Goal: Information Seeking & Learning: Learn about a topic

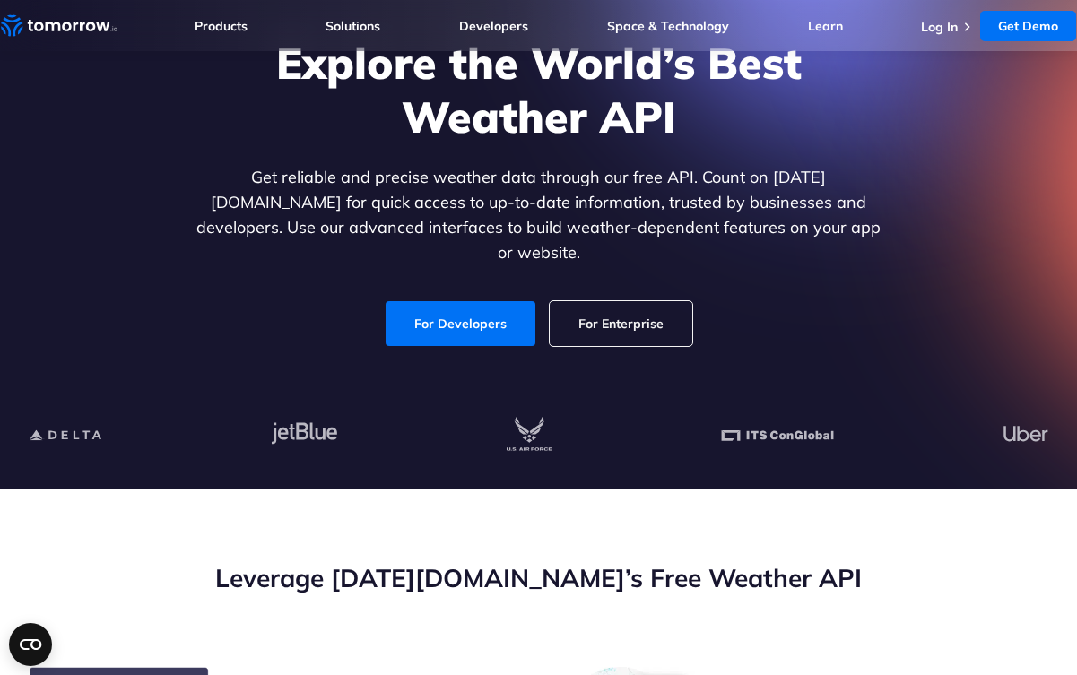
scroll to position [163, 0]
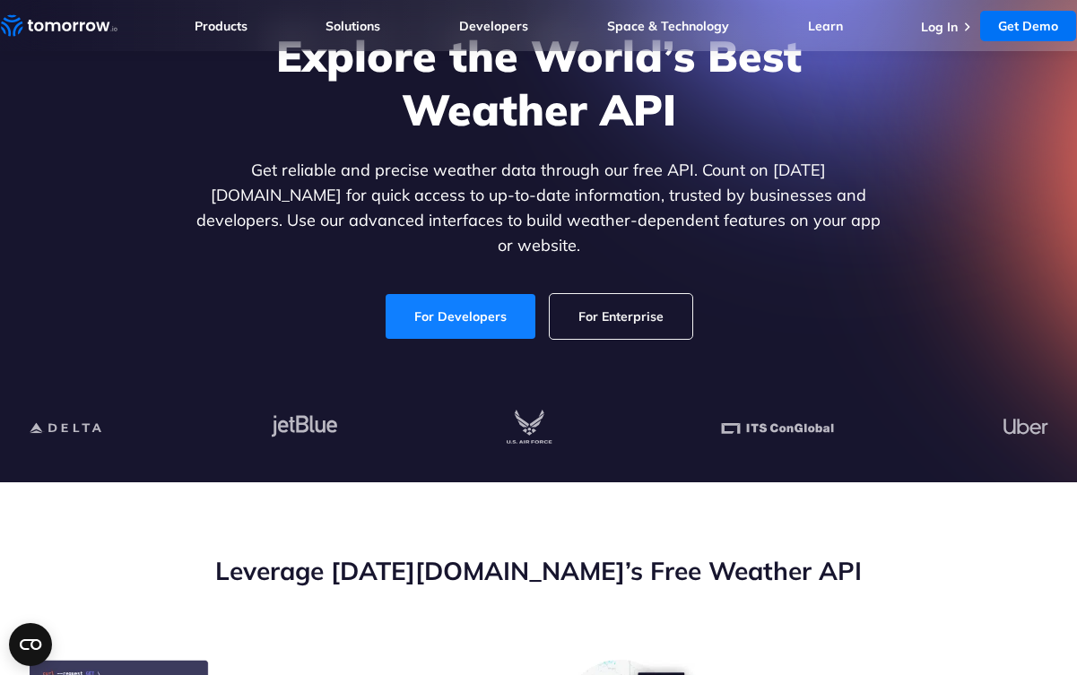
click at [438, 294] on link "For Developers" at bounding box center [460, 316] width 150 height 45
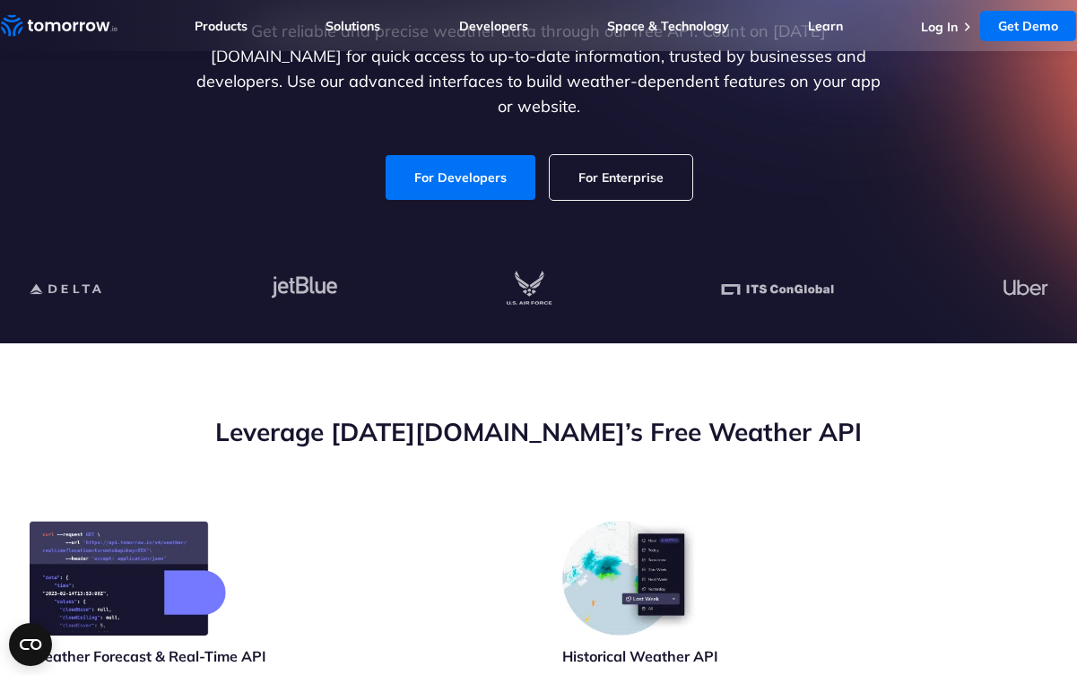
scroll to position [183, 0]
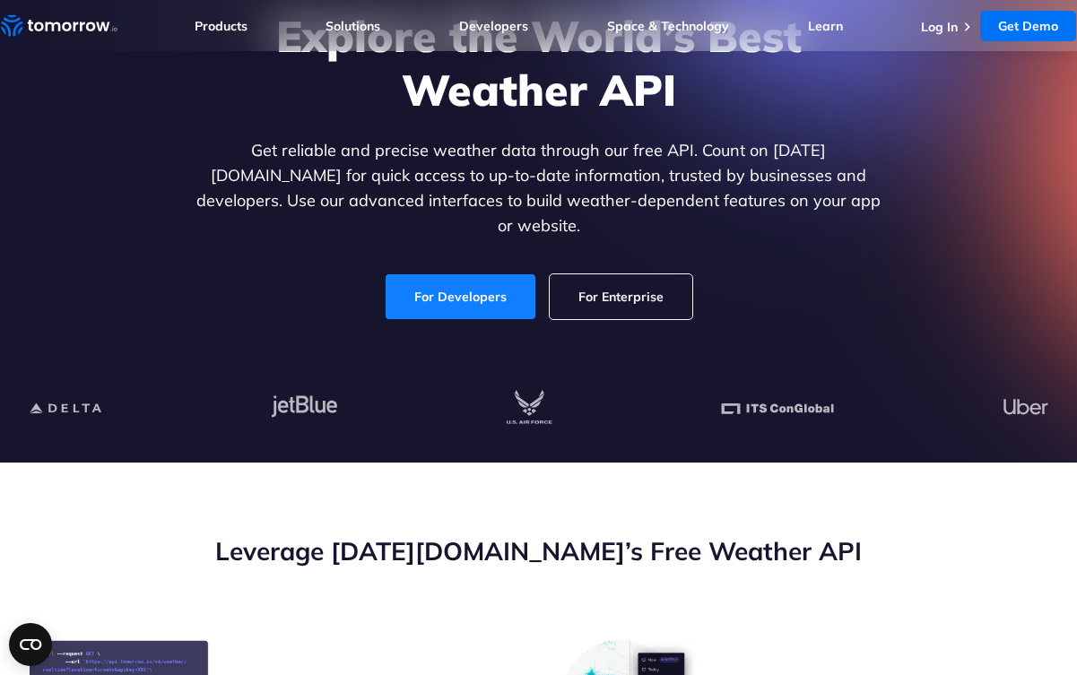
click at [474, 274] on link "For Developers" at bounding box center [460, 296] width 150 height 45
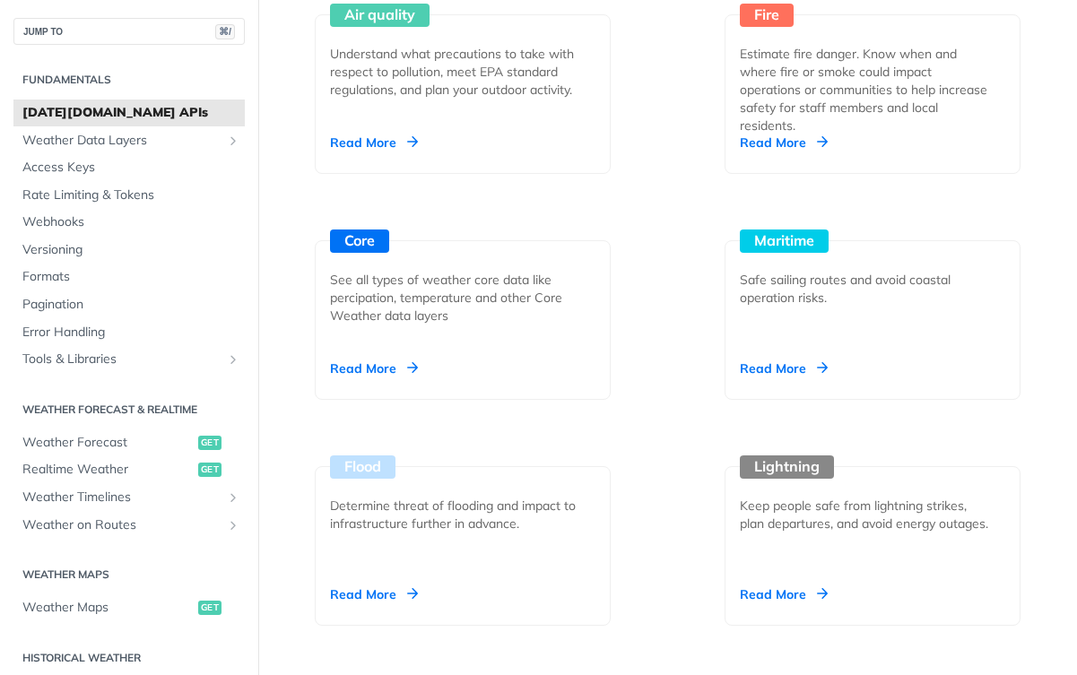
scroll to position [1538, 0]
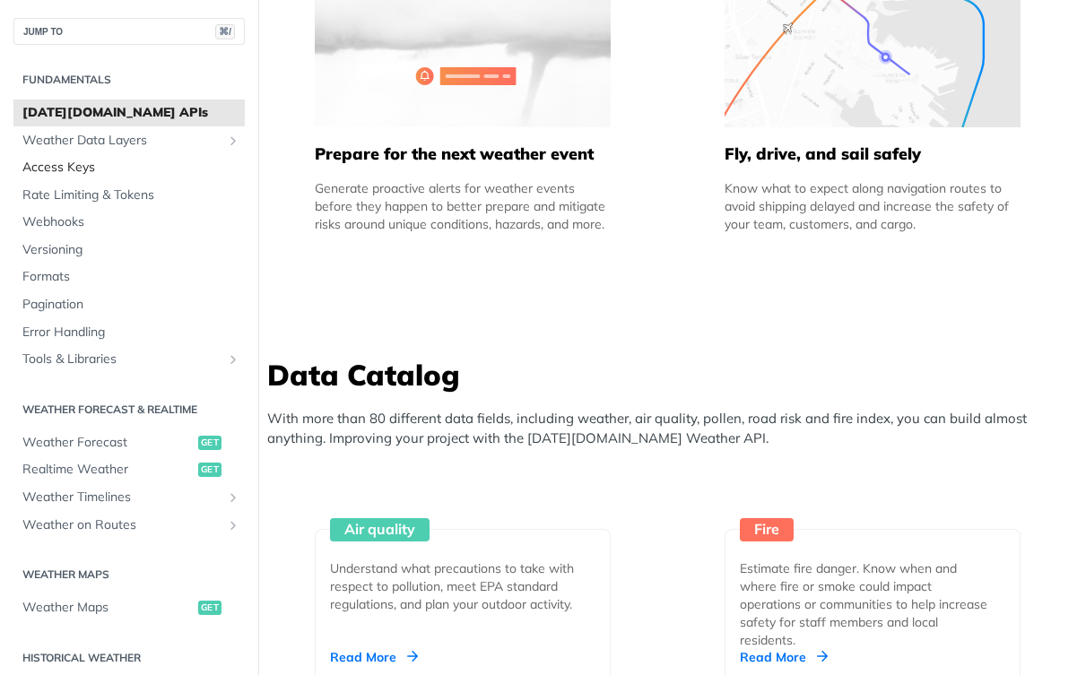
click at [159, 163] on span "Access Keys" at bounding box center [131, 168] width 218 height 18
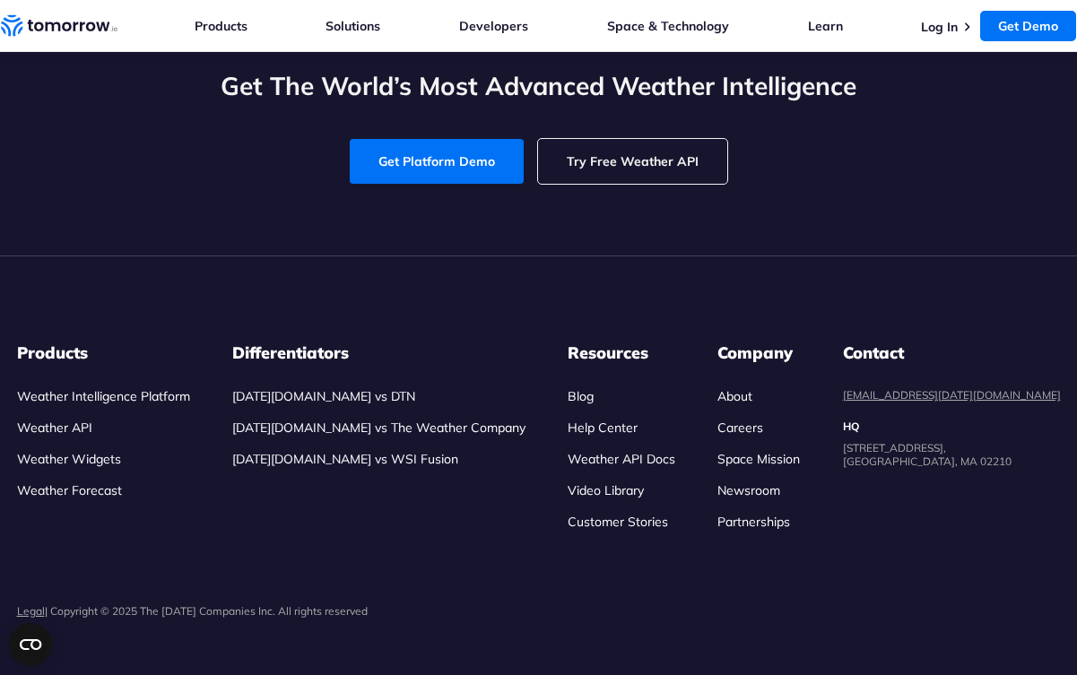
scroll to position [4750, 0]
